Goal: Transaction & Acquisition: Book appointment/travel/reservation

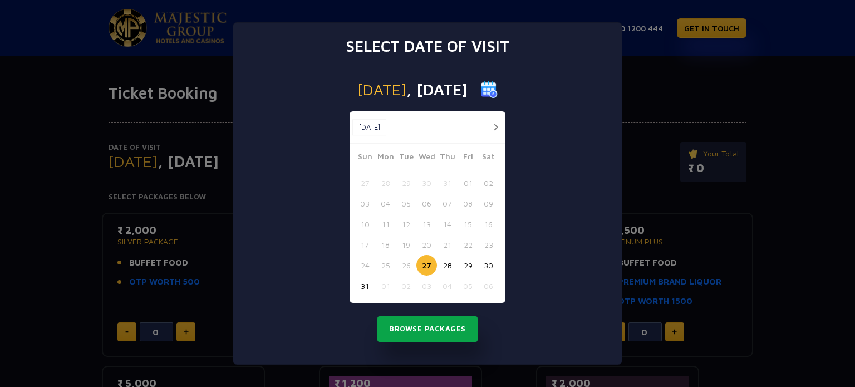
click at [425, 327] on button "Browse Packages" at bounding box center [427, 329] width 100 height 26
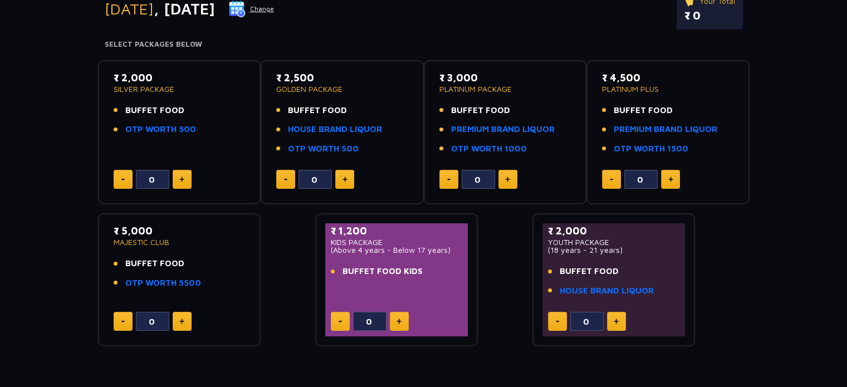
scroll to position [153, 0]
click at [156, 105] on span "BUFFET FOOD" at bounding box center [154, 110] width 59 height 13
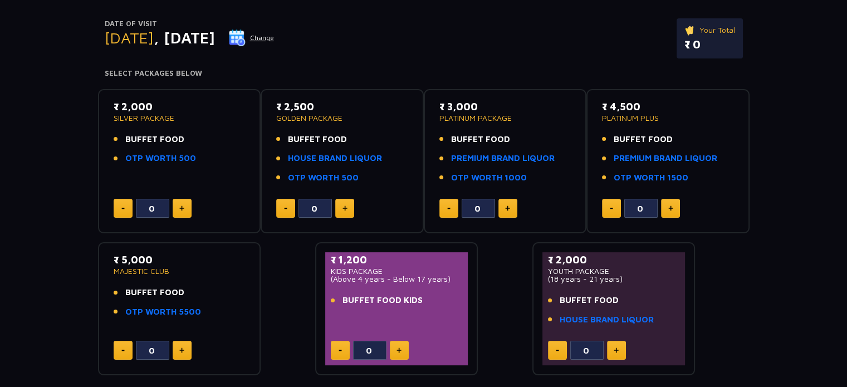
scroll to position [122, 0]
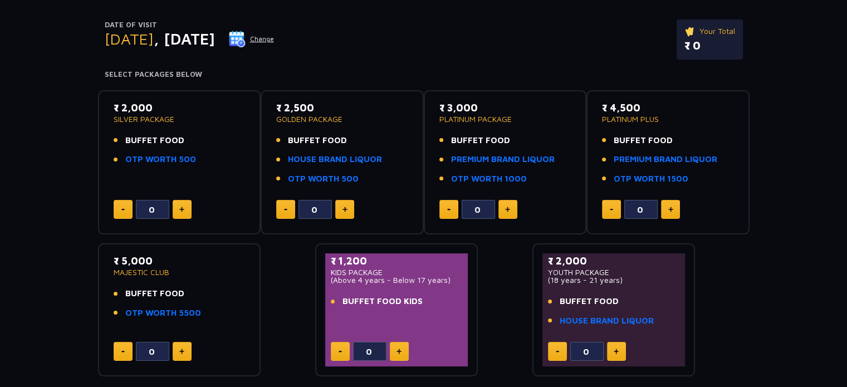
click at [187, 211] on button at bounding box center [182, 209] width 19 height 19
type input "4"
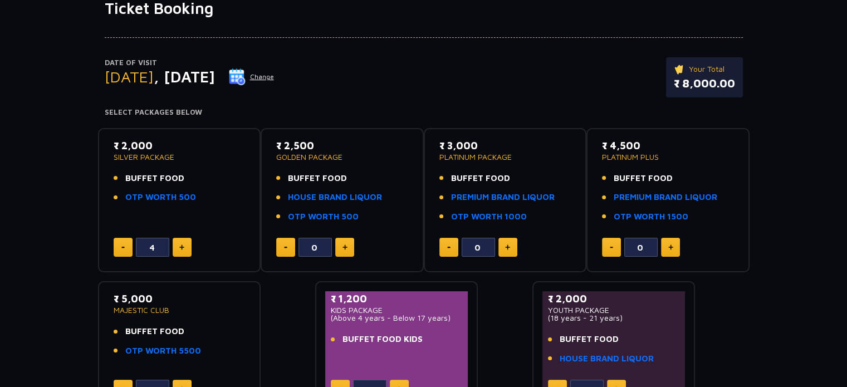
scroll to position [0, 0]
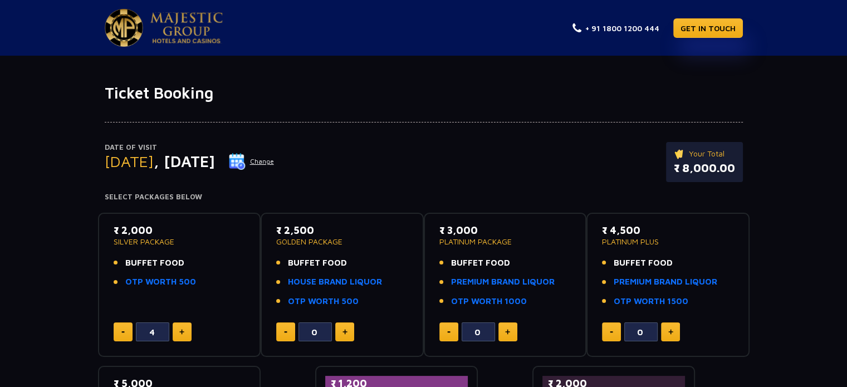
click at [180, 18] on img at bounding box center [186, 27] width 72 height 31
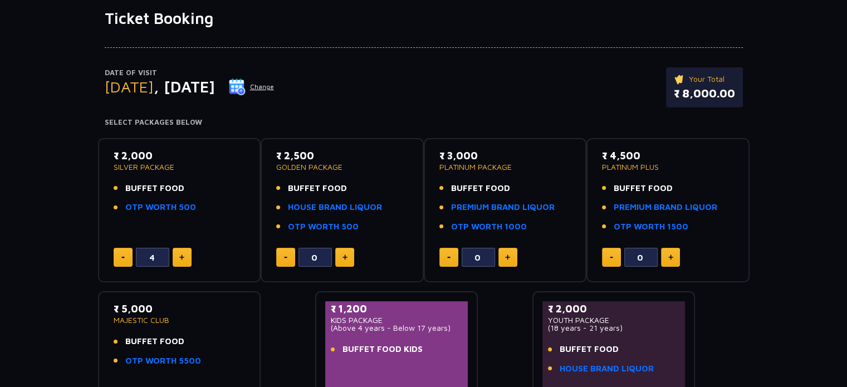
scroll to position [76, 0]
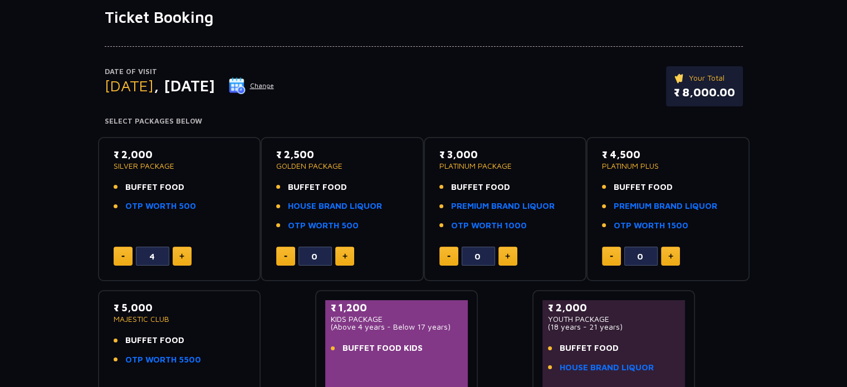
click at [169, 208] on link "OTP WORTH 500" at bounding box center [160, 206] width 71 height 13
